Goal: Task Accomplishment & Management: Manage account settings

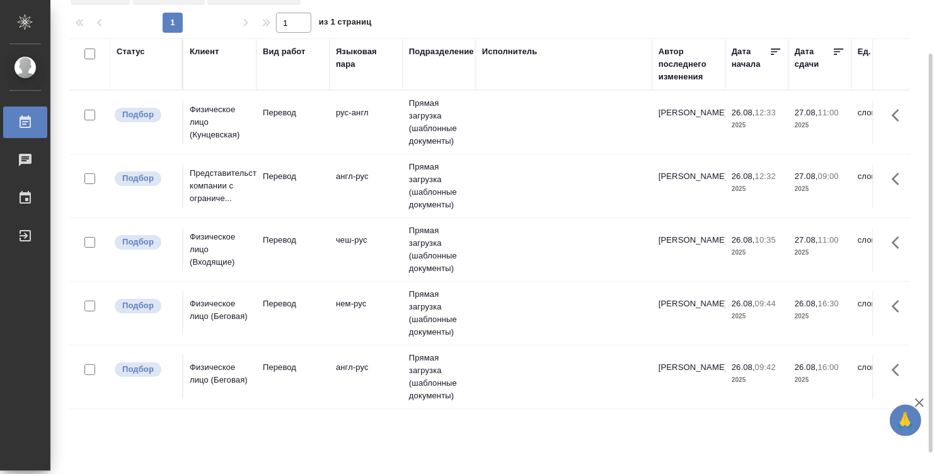
scroll to position [88, 0]
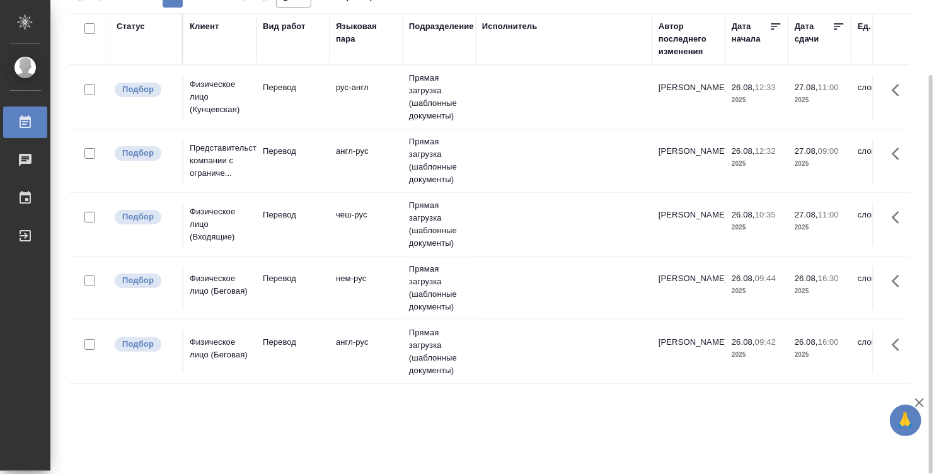
drag, startPoint x: 430, startPoint y: 468, endPoint x: 457, endPoint y: 469, distance: 27.1
click at [458, 469] on div "Работы Стандартные настройки Статус Вид работ Подразделение 1 1 из 1 страниц Ст…" at bounding box center [494, 193] width 864 height 562
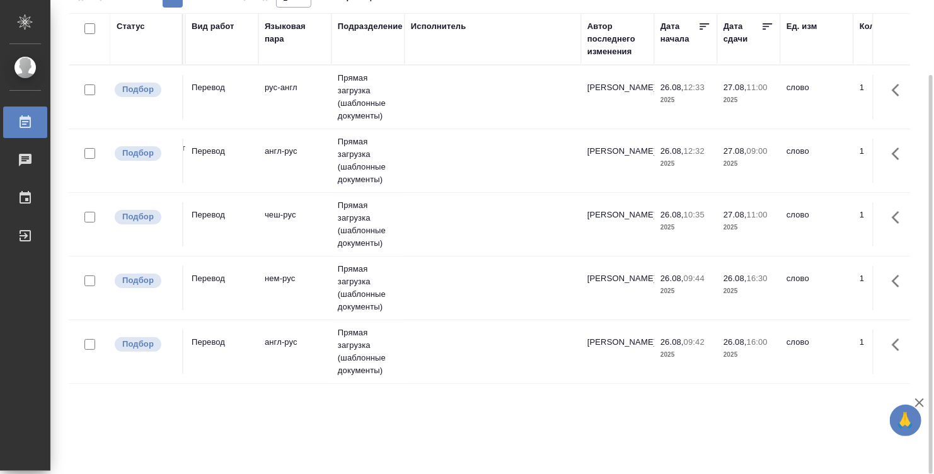
scroll to position [0, 73]
click at [753, 99] on p "2025" at bounding box center [746, 100] width 50 height 13
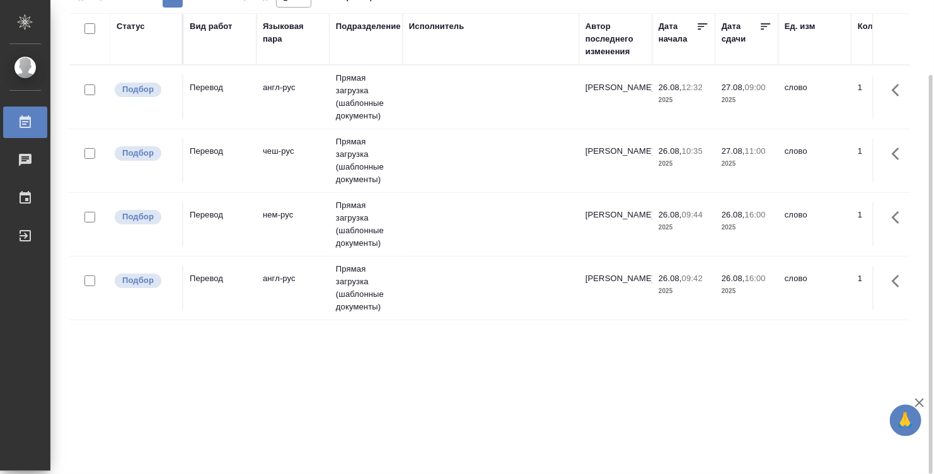
click at [689, 101] on p "2025" at bounding box center [683, 100] width 50 height 13
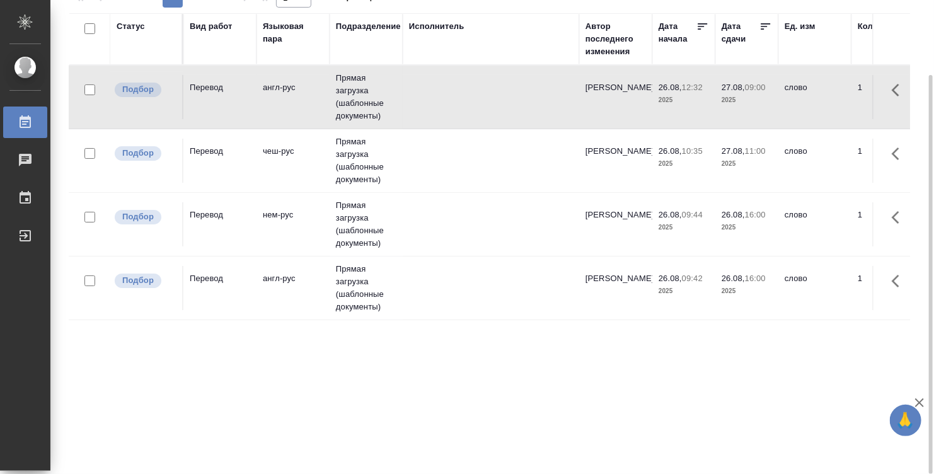
click at [689, 101] on p "2025" at bounding box center [683, 100] width 50 height 13
click at [501, 285] on td at bounding box center [491, 288] width 176 height 44
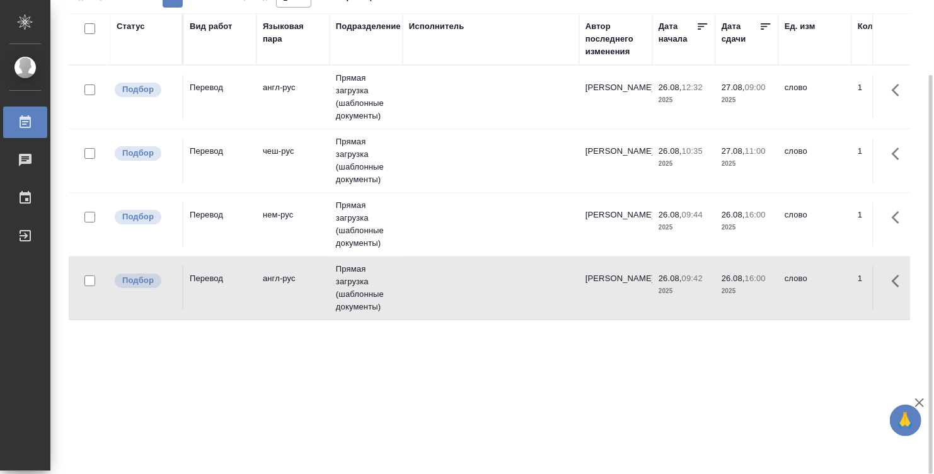
click at [501, 285] on td at bounding box center [491, 288] width 176 height 44
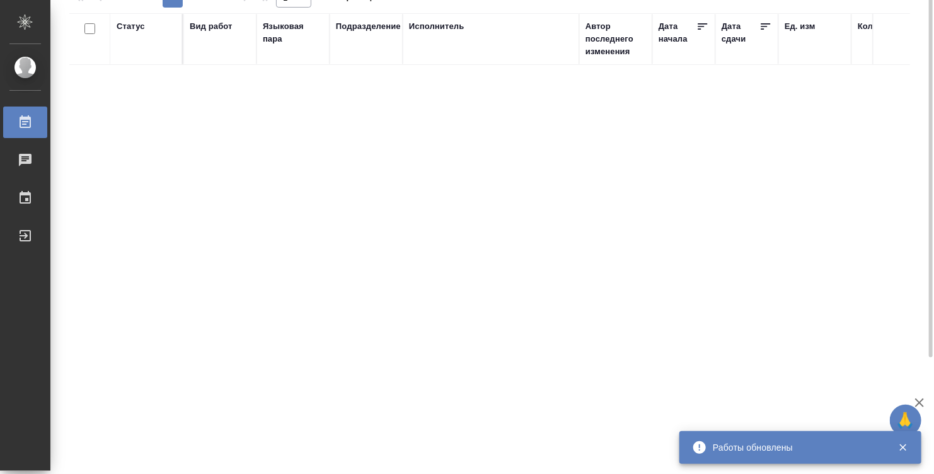
scroll to position [0, 0]
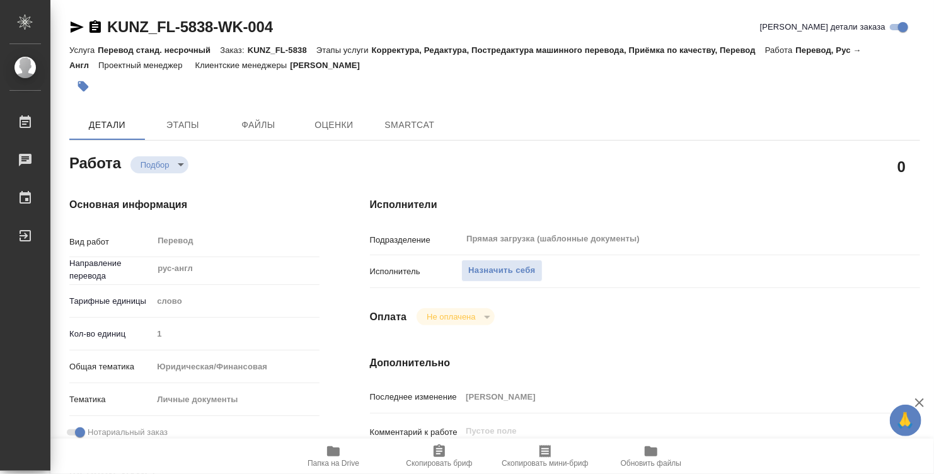
type textarea "x"
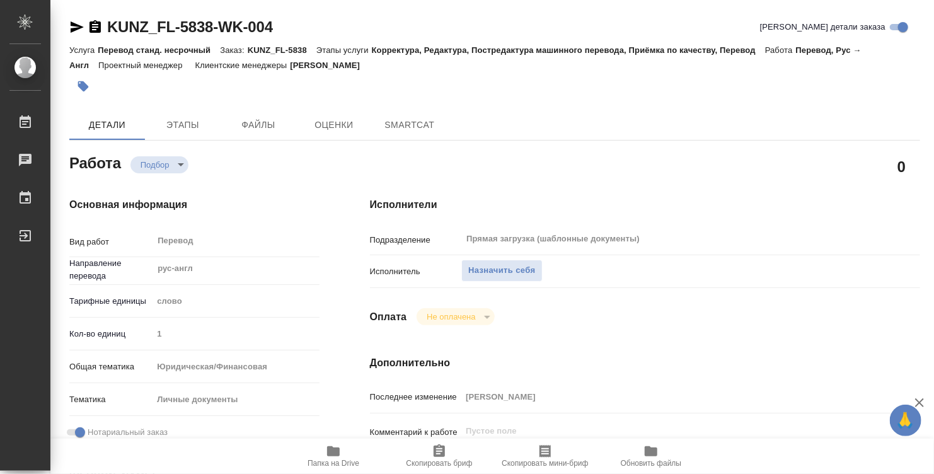
type textarea "x"
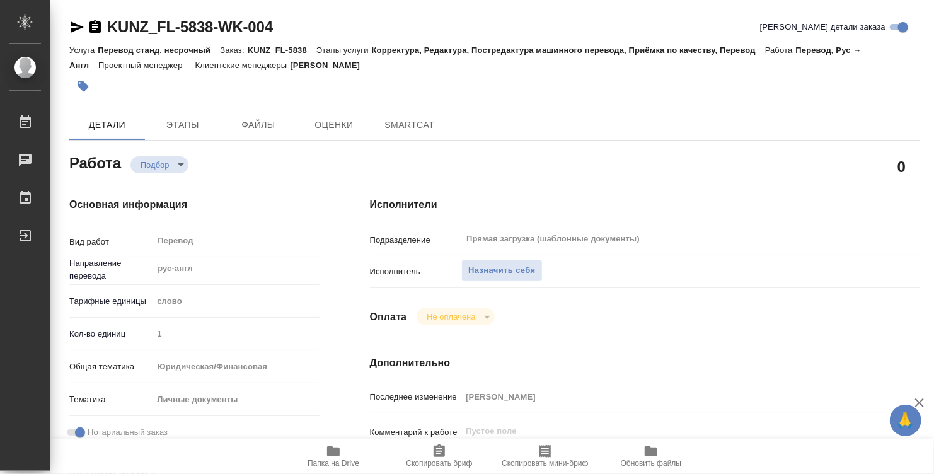
type textarea "x"
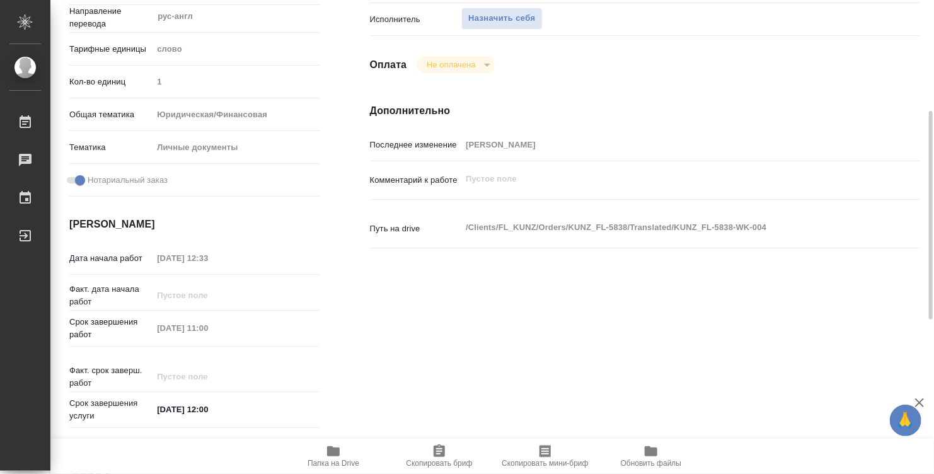
type textarea "x"
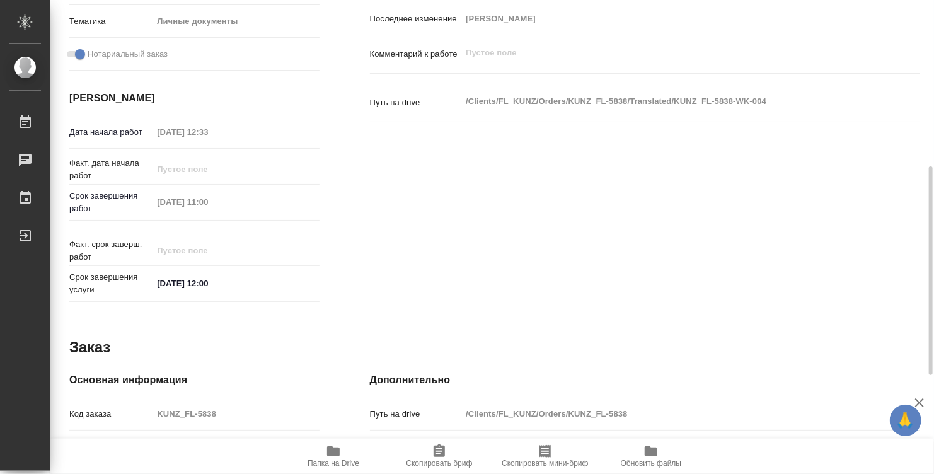
type textarea "x"
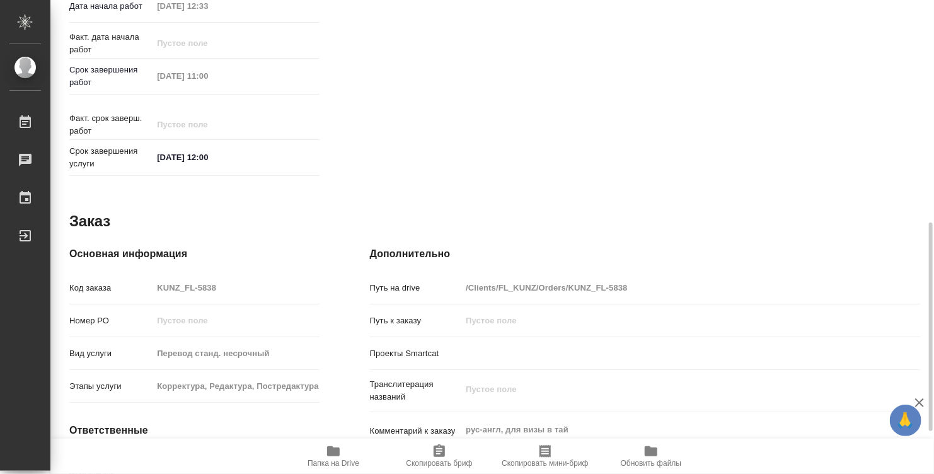
scroll to position [601, 0]
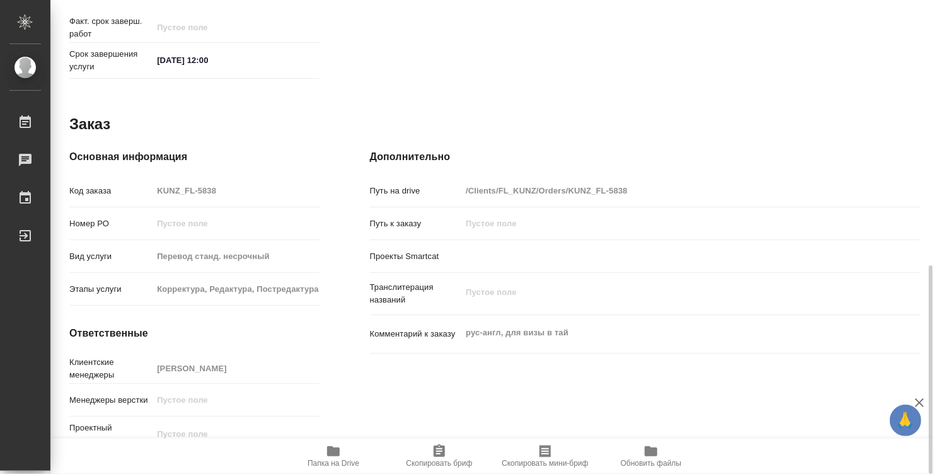
type textarea "x"
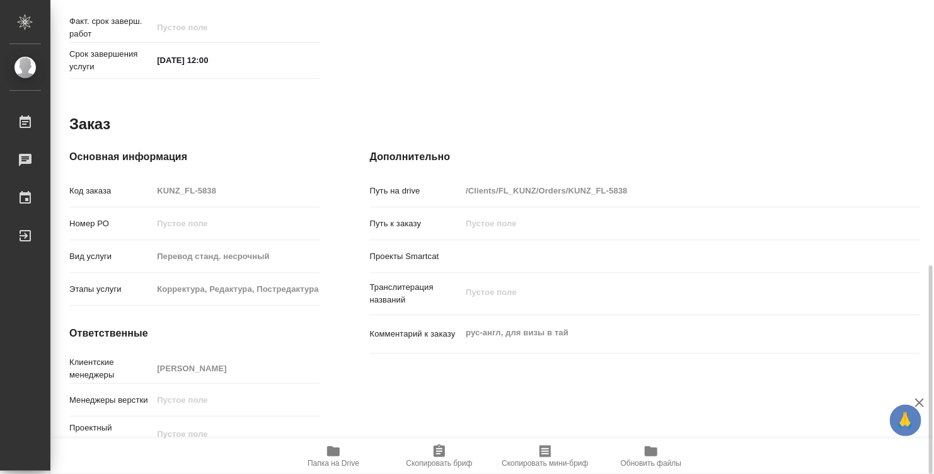
click at [338, 454] on icon "button" at bounding box center [333, 451] width 13 height 10
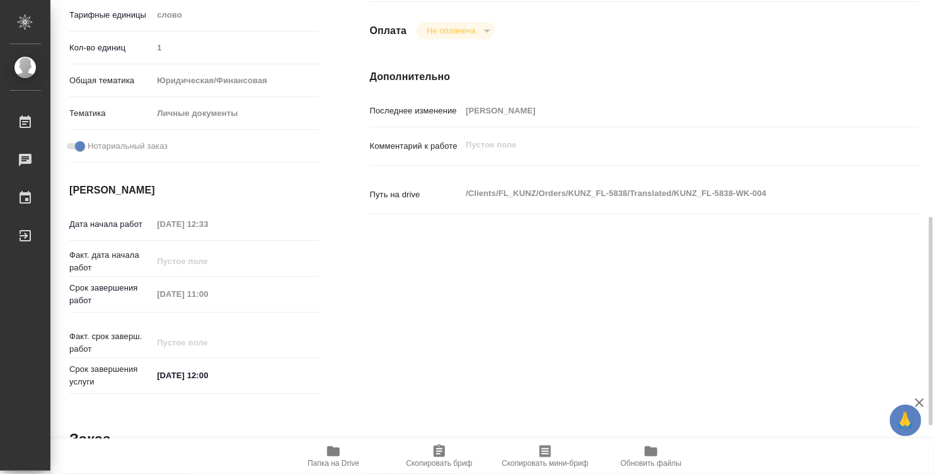
scroll to position [223, 0]
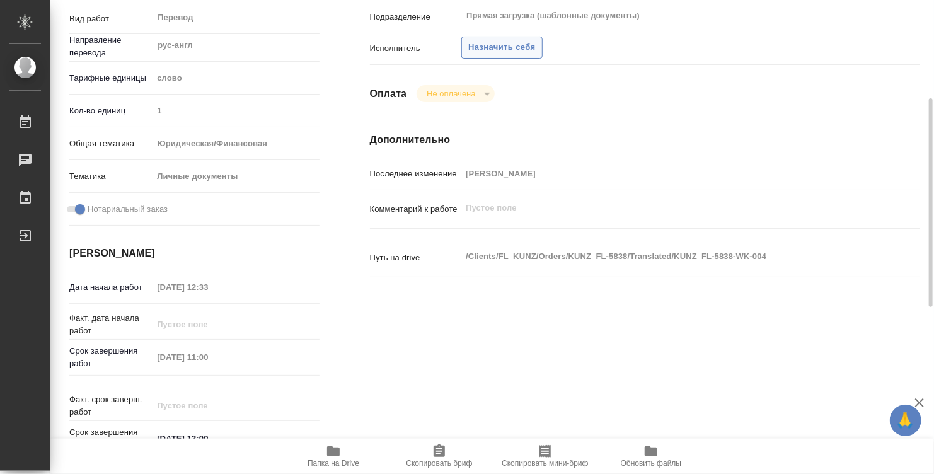
click at [506, 55] on button "Назначить себя" at bounding box center [501, 48] width 81 height 22
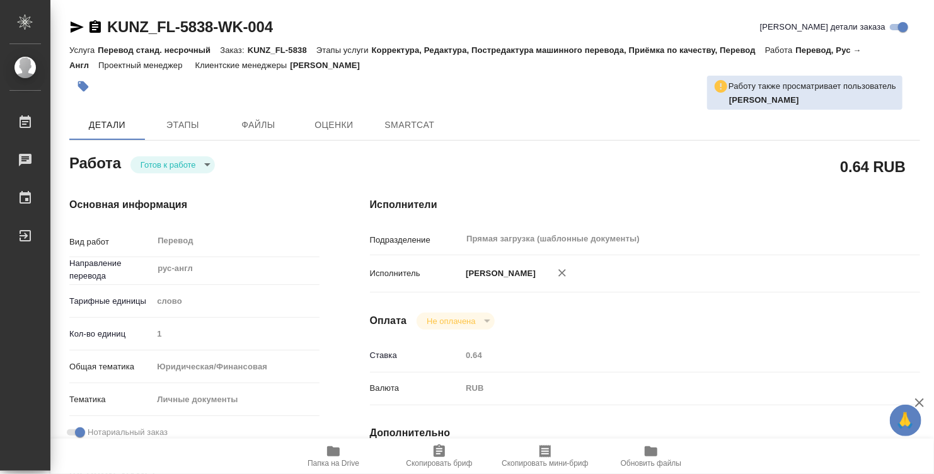
type textarea "x"
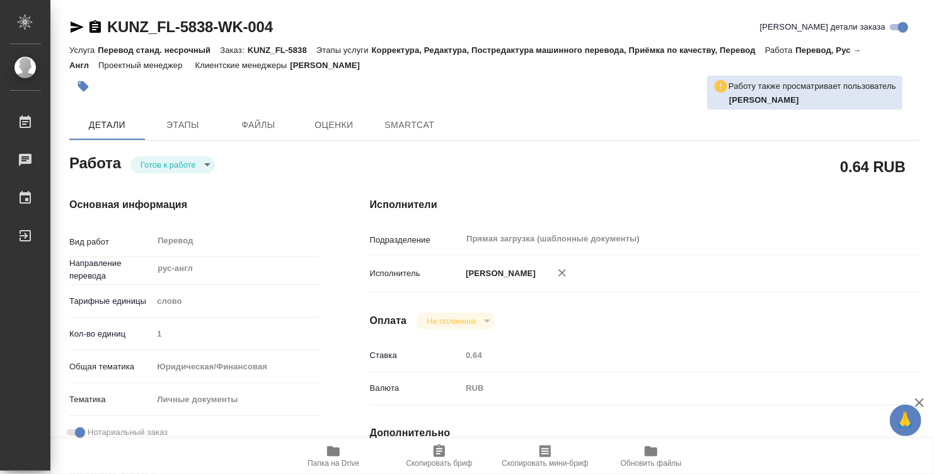
type textarea "x"
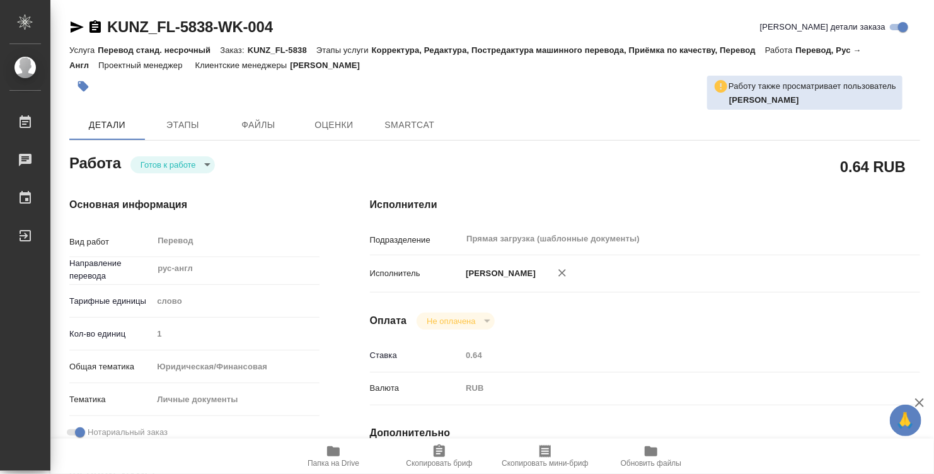
type textarea "x"
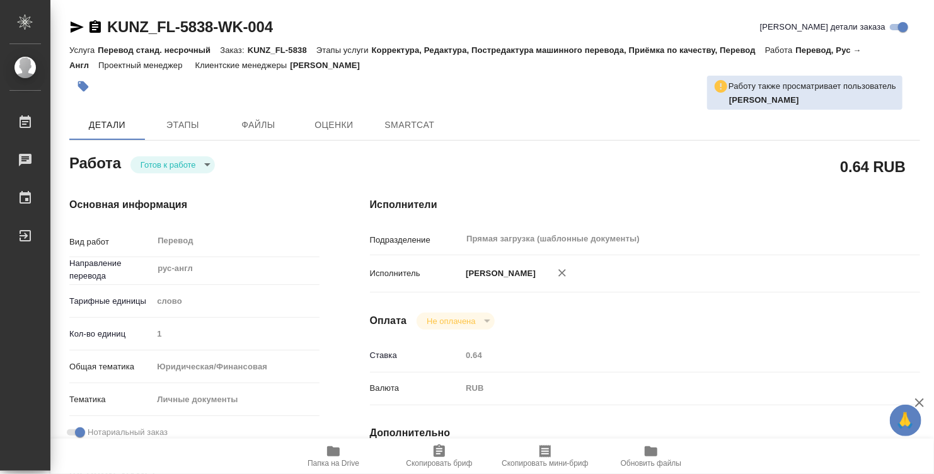
type textarea "x"
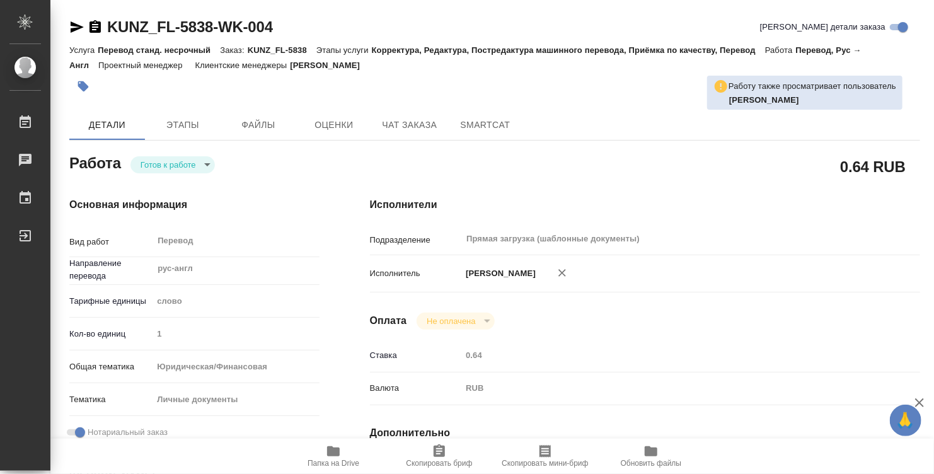
type textarea "x"
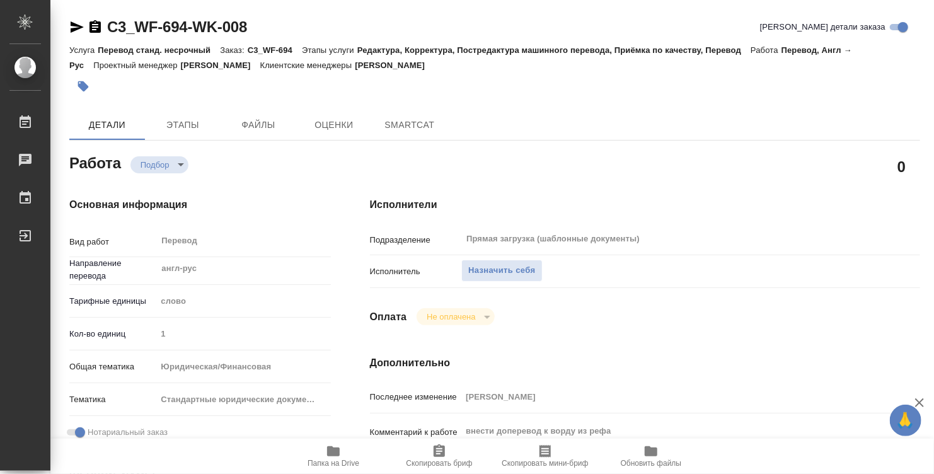
type textarea "x"
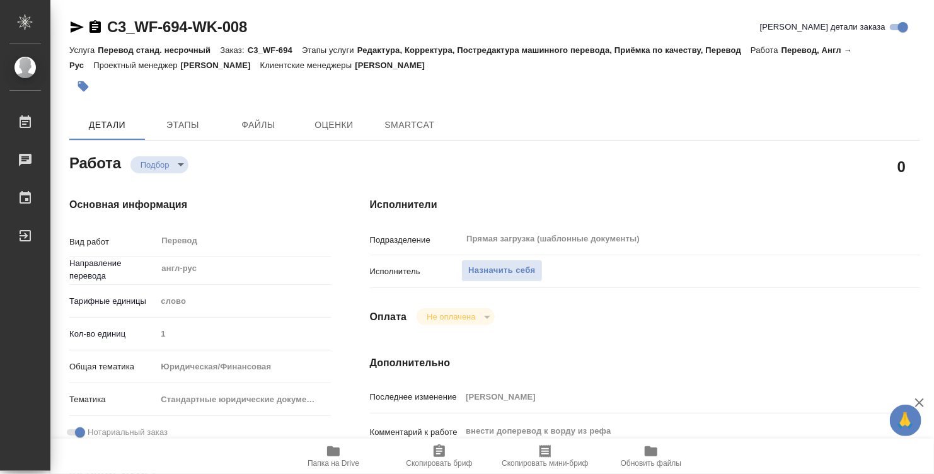
type textarea "x"
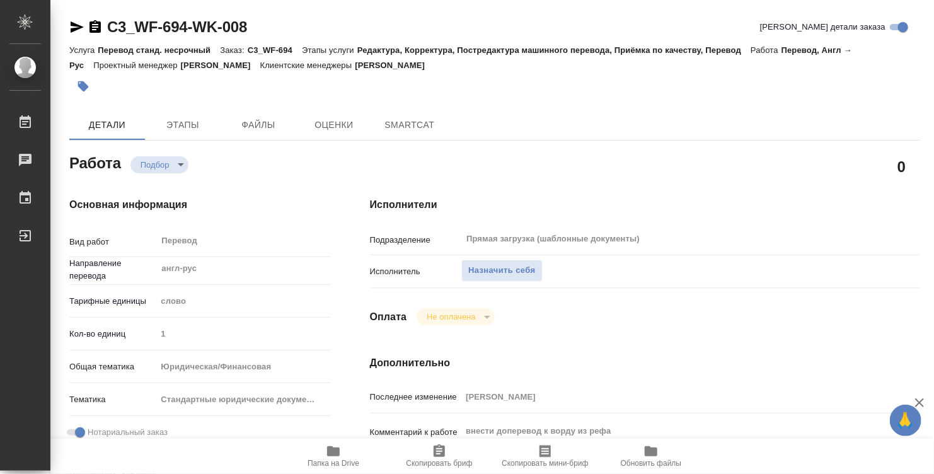
type textarea "x"
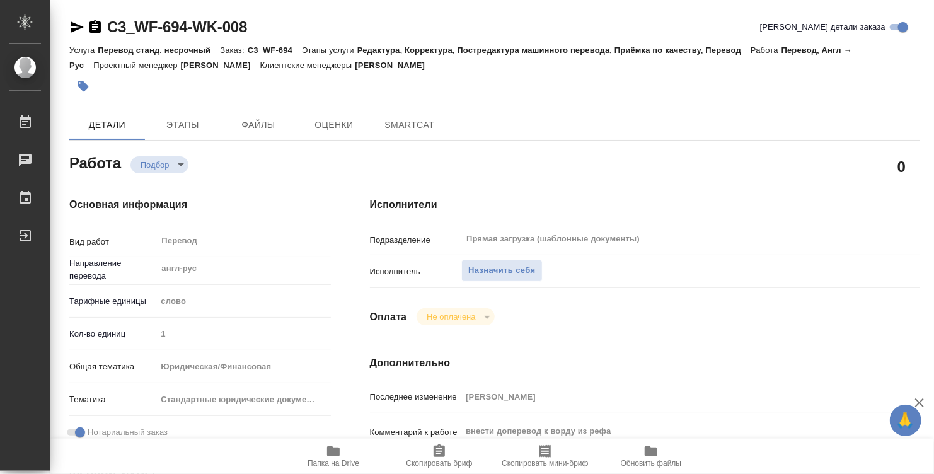
type textarea "x"
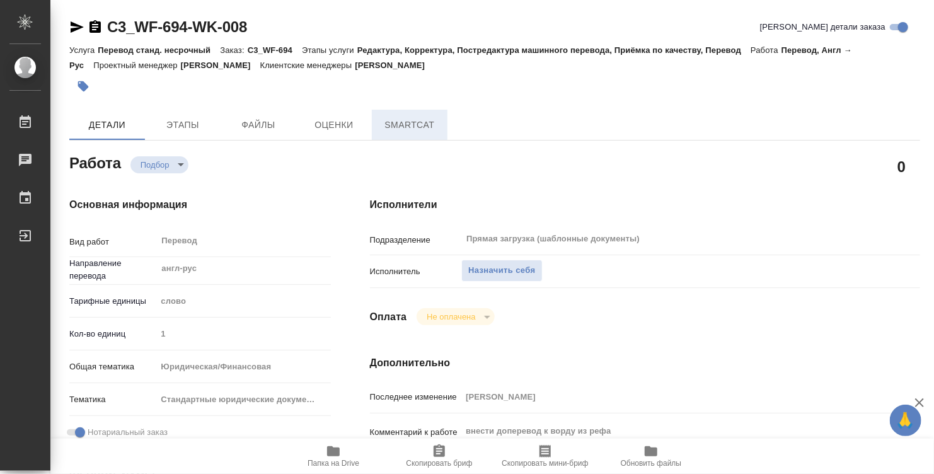
type textarea "x"
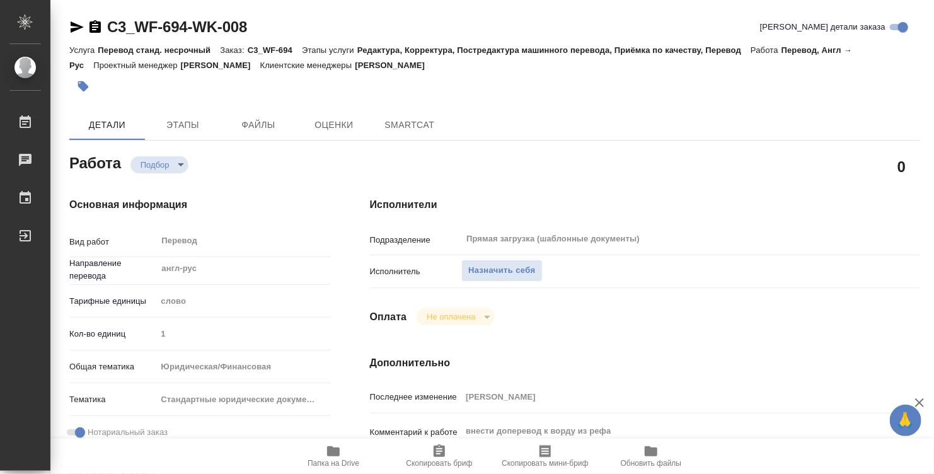
scroll to position [189, 0]
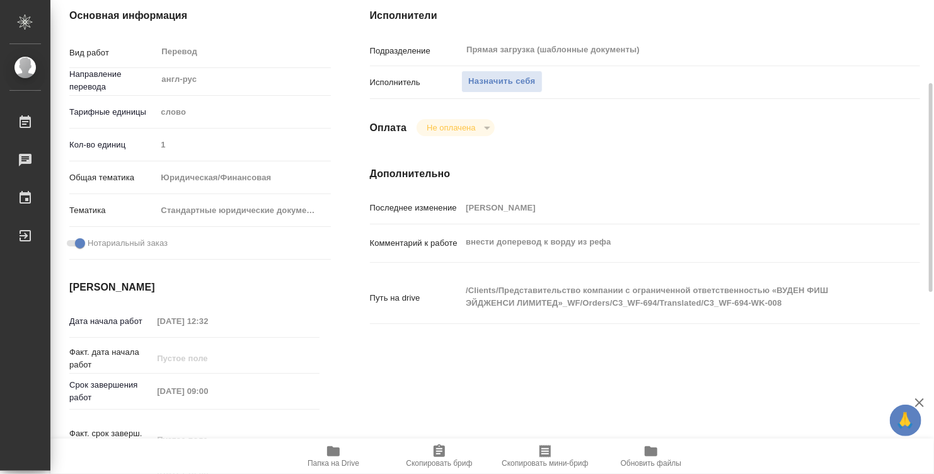
type textarea "x"
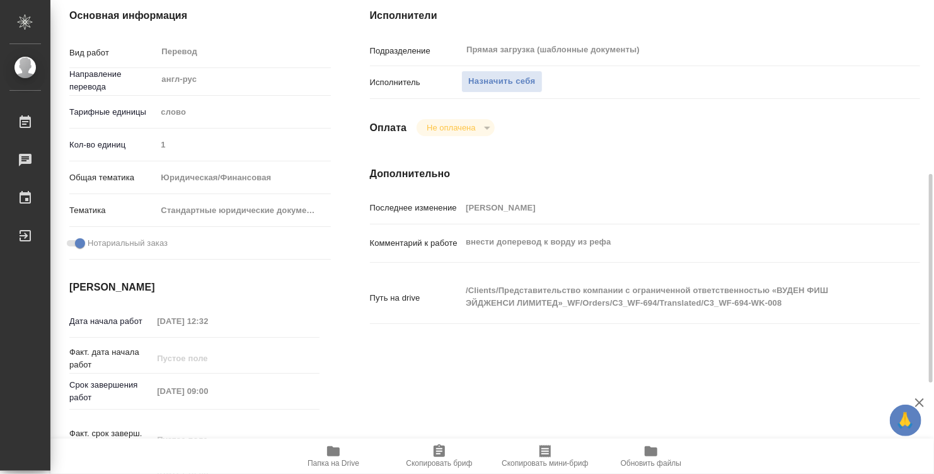
type textarea "x"
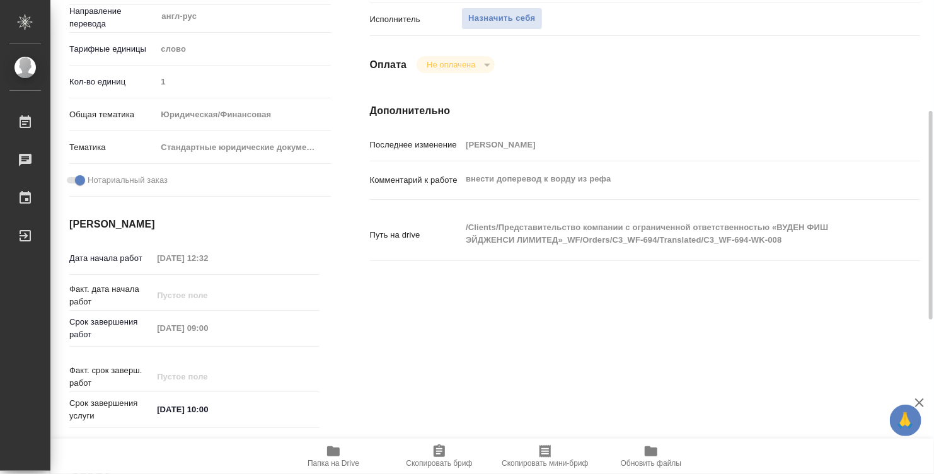
scroll to position [378, 0]
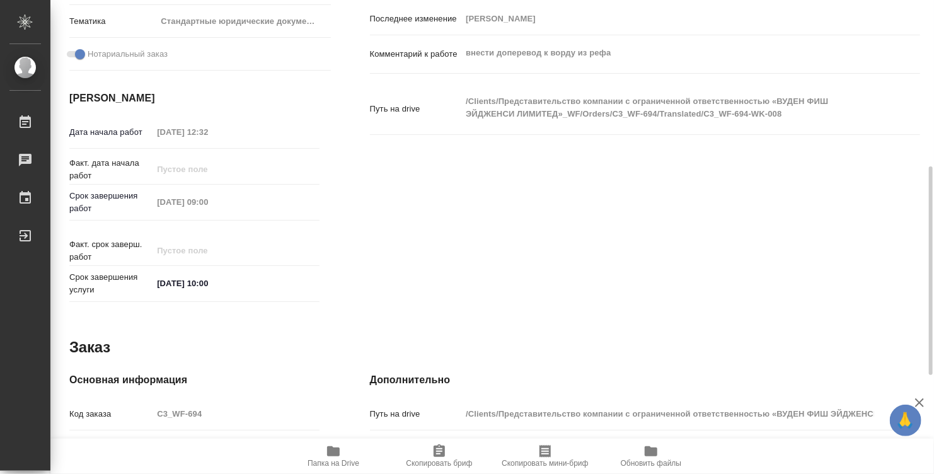
type textarea "x"
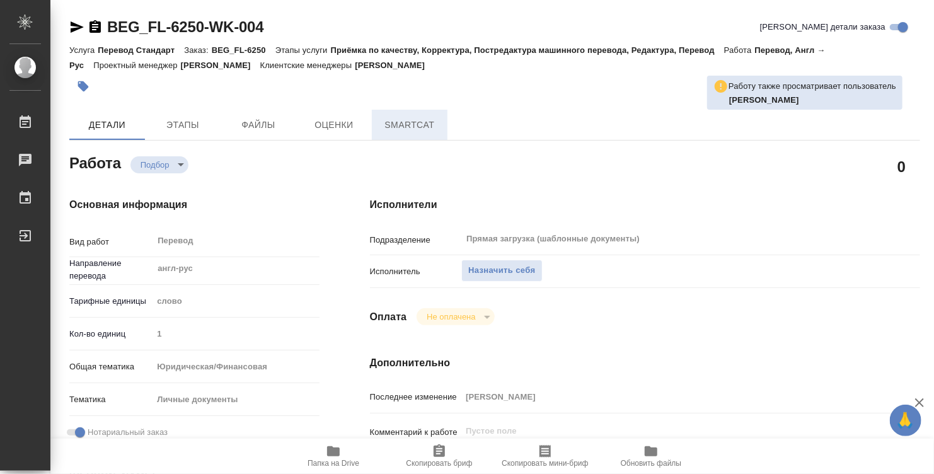
type textarea "x"
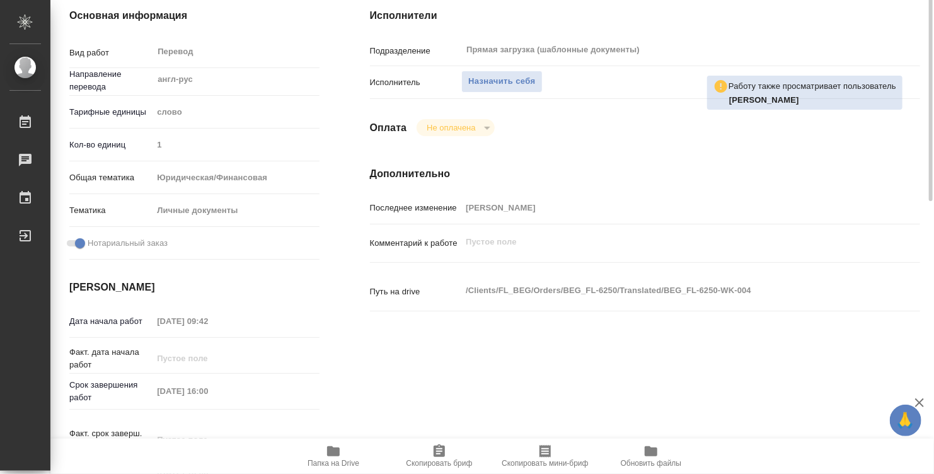
type textarea "x"
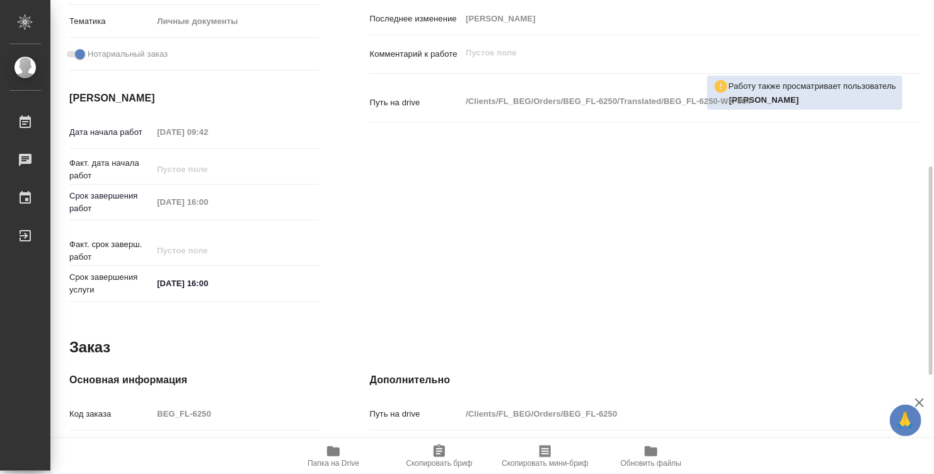
type textarea "x"
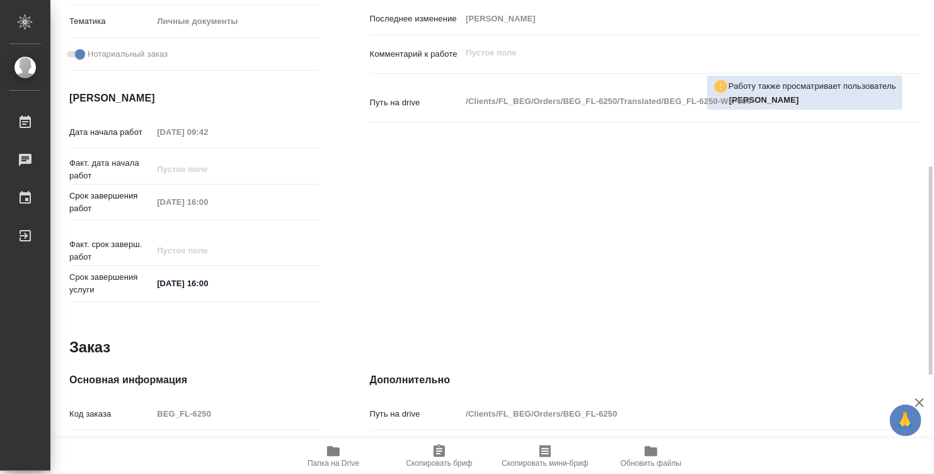
scroll to position [601, 0]
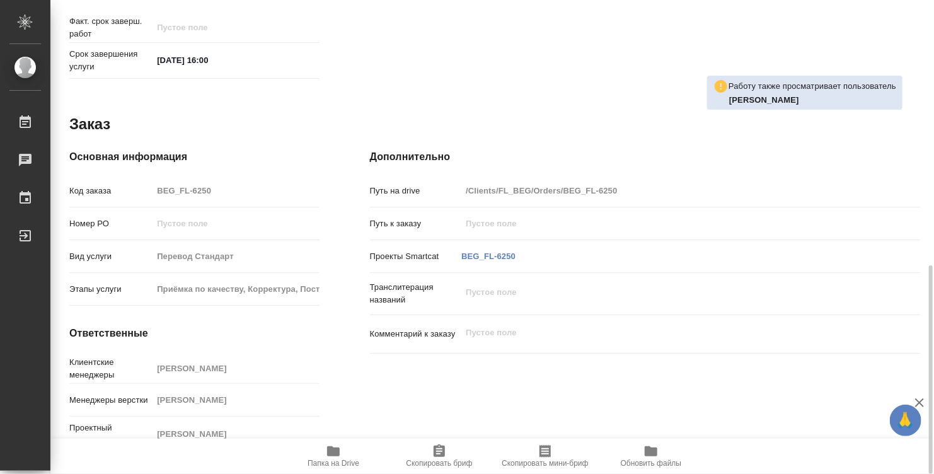
type textarea "x"
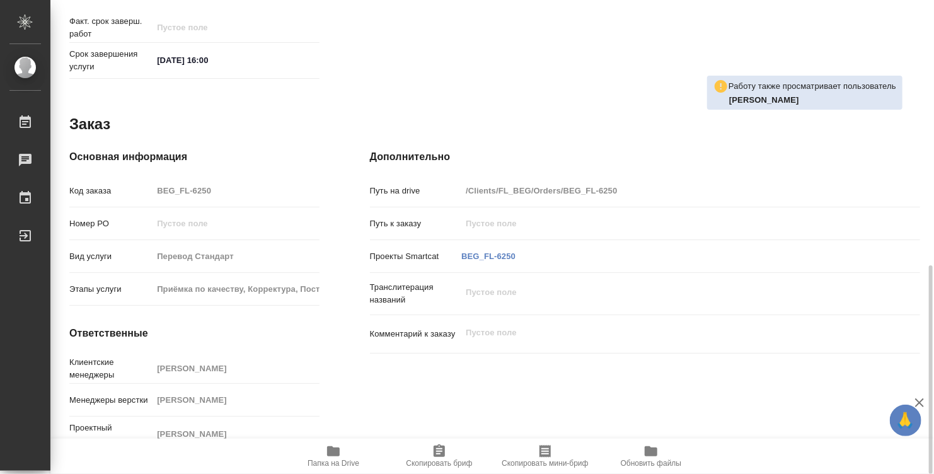
click at [335, 454] on icon "button" at bounding box center [333, 451] width 13 height 10
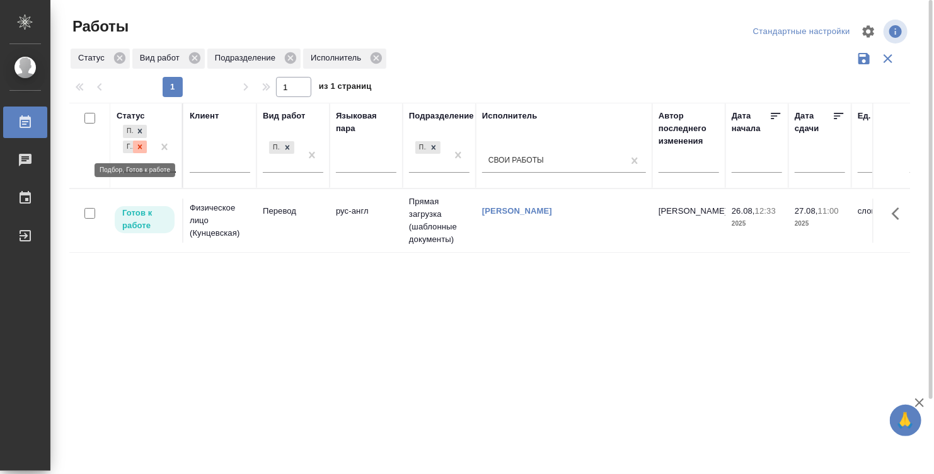
drag, startPoint x: 141, startPoint y: 131, endPoint x: 141, endPoint y: 152, distance: 20.8
click at [143, 144] on div "Подбор Готов к работе" at bounding box center [135, 146] width 37 height 49
click at [143, 148] on icon at bounding box center [139, 146] width 9 height 9
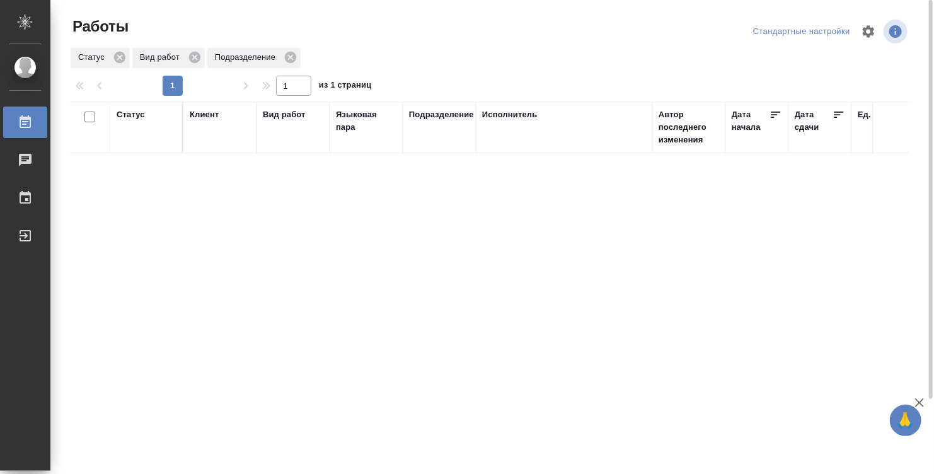
click at [135, 130] on div "Статус" at bounding box center [146, 127] width 59 height 38
click at [134, 109] on div "Статус" at bounding box center [131, 114] width 28 height 13
click at [134, 159] on div "Подбор" at bounding box center [135, 152] width 37 height 34
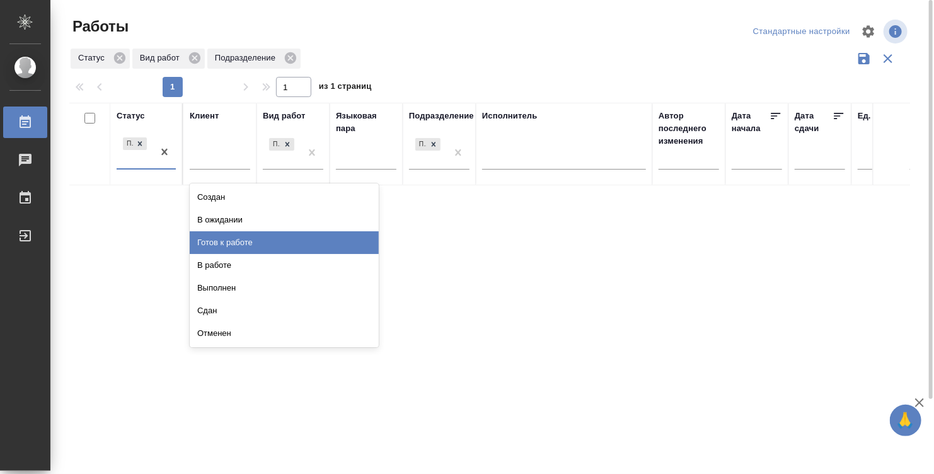
click at [259, 243] on div "Готов к работе" at bounding box center [284, 242] width 189 height 23
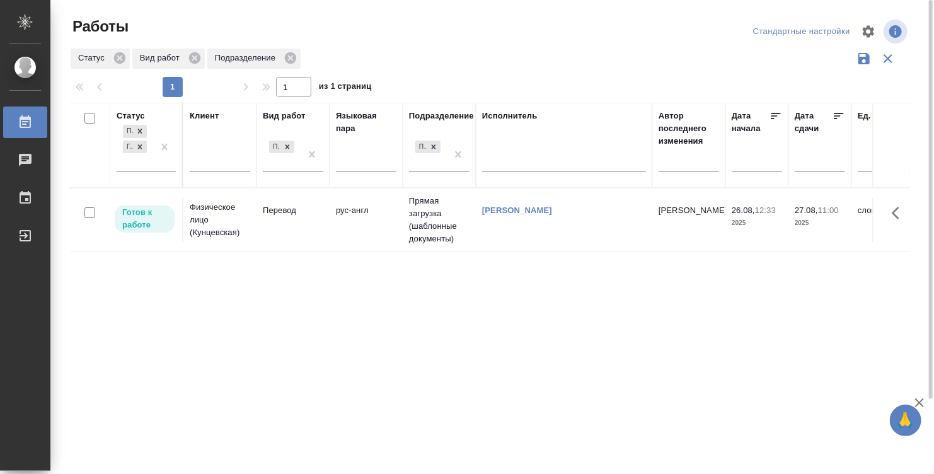
click at [642, 228] on td "[PERSON_NAME]" at bounding box center [564, 220] width 176 height 44
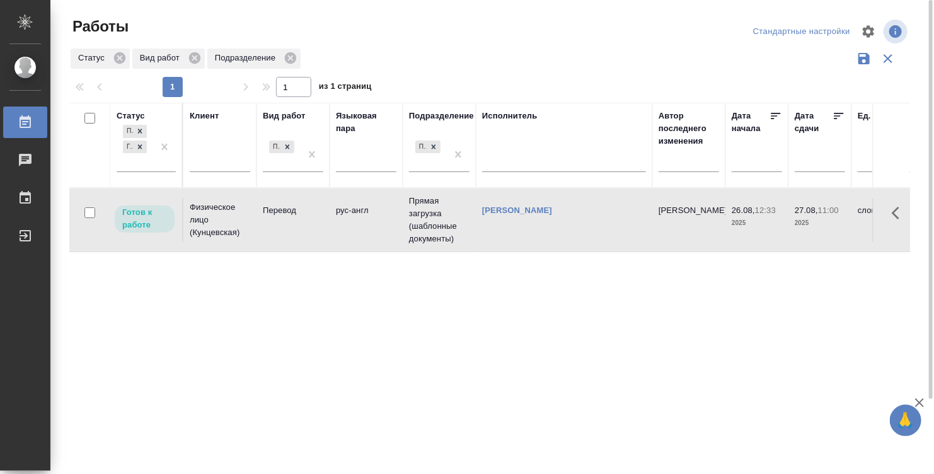
click at [642, 228] on td "[PERSON_NAME]" at bounding box center [564, 220] width 176 height 44
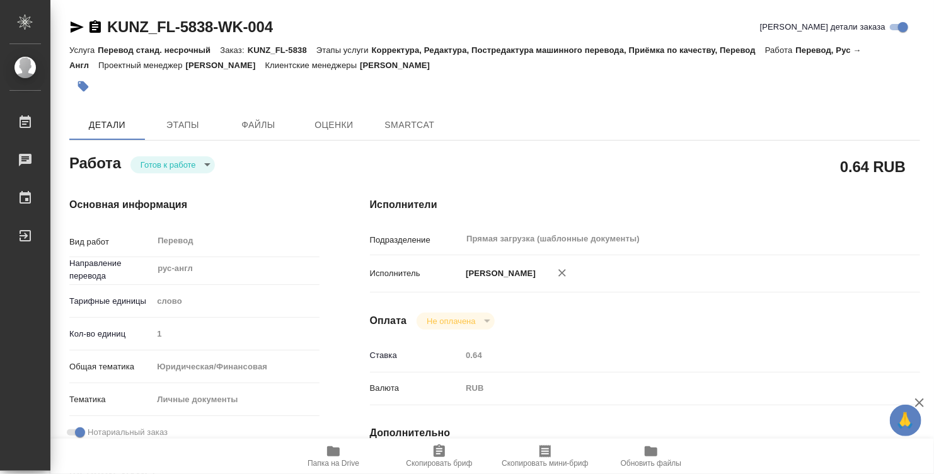
type textarea "x"
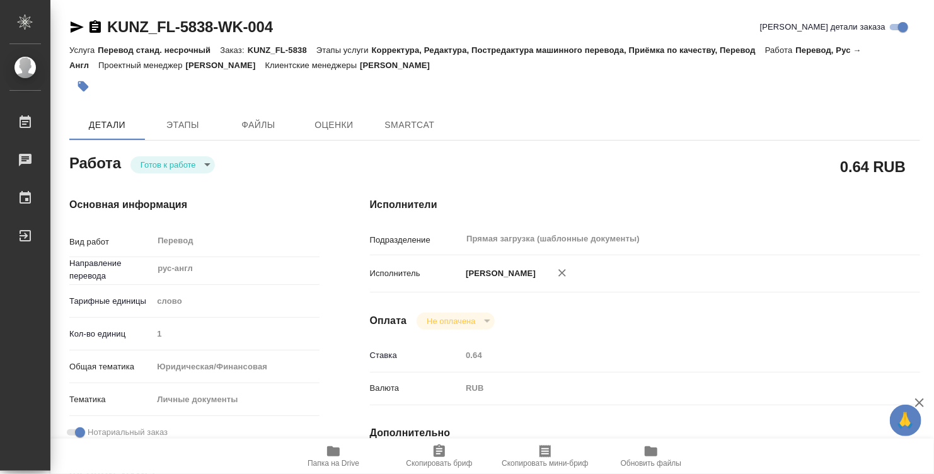
type textarea "x"
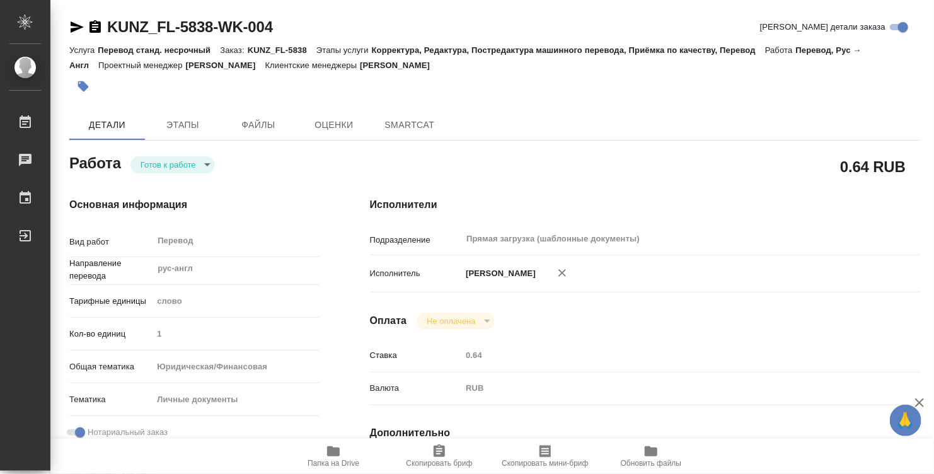
type textarea "x"
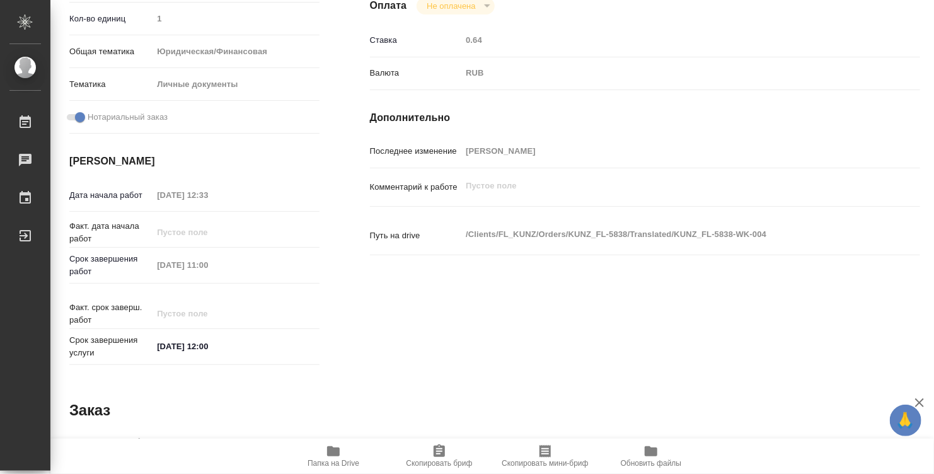
type textarea "x"
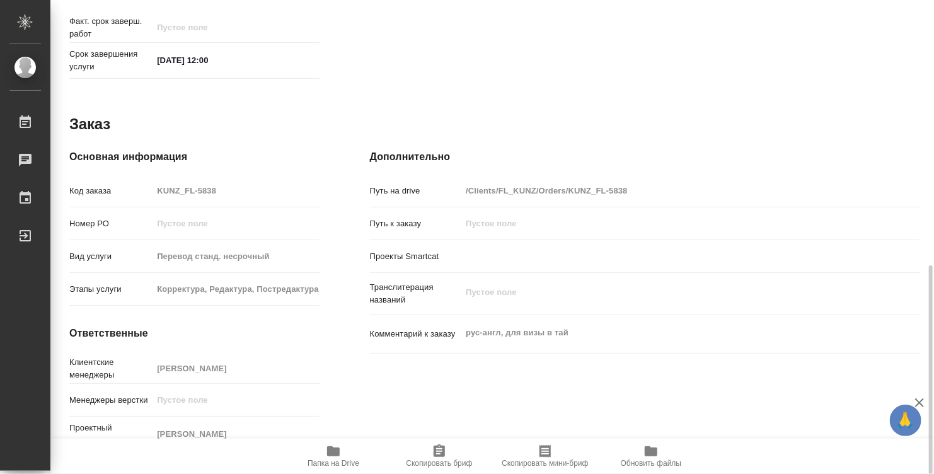
type textarea "x"
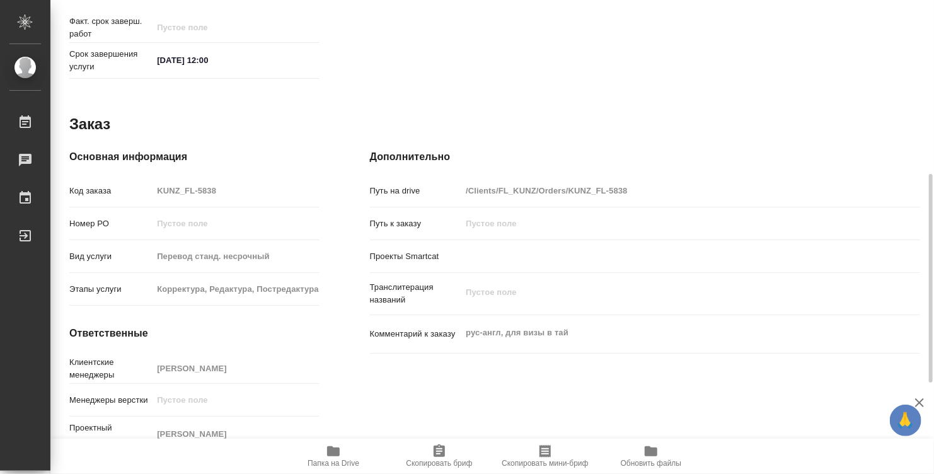
scroll to position [412, 0]
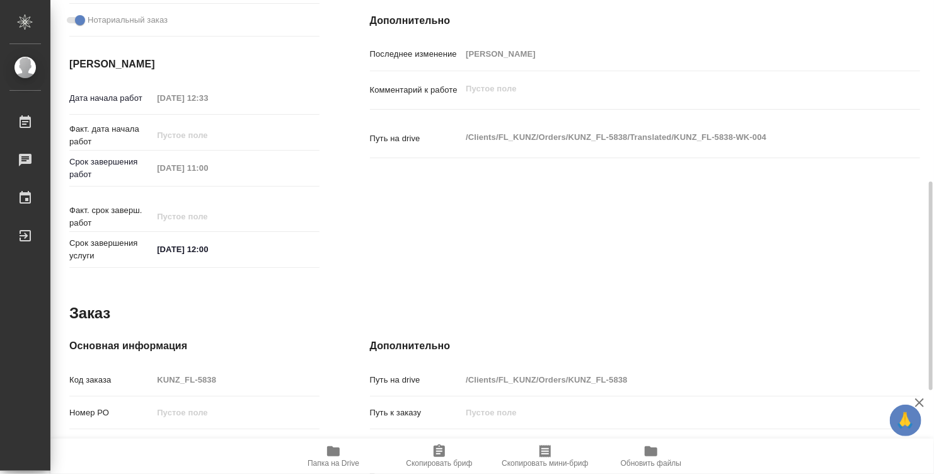
type textarea "x"
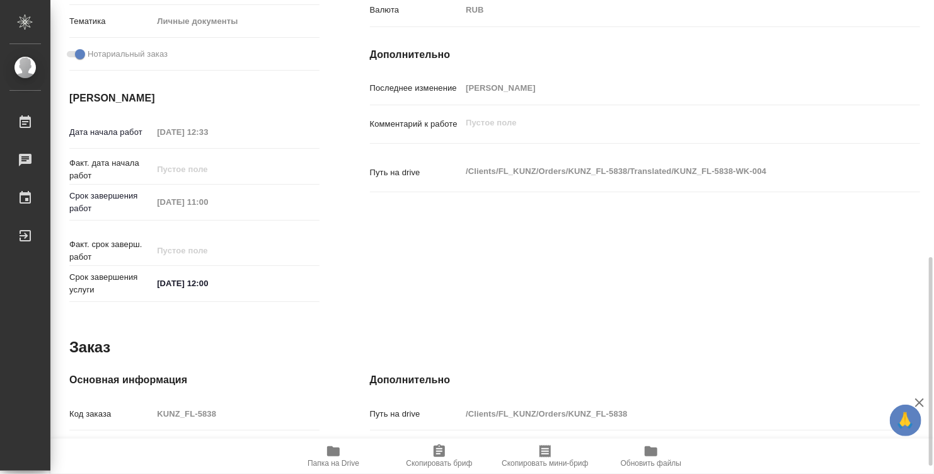
scroll to position [567, 0]
